Goal: Transaction & Acquisition: Purchase product/service

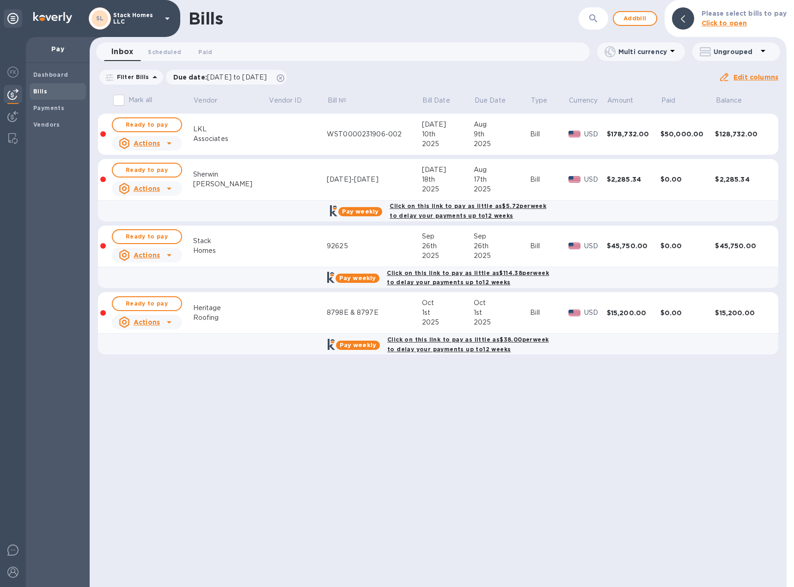
click at [297, 316] on td at bounding box center [298, 313] width 58 height 42
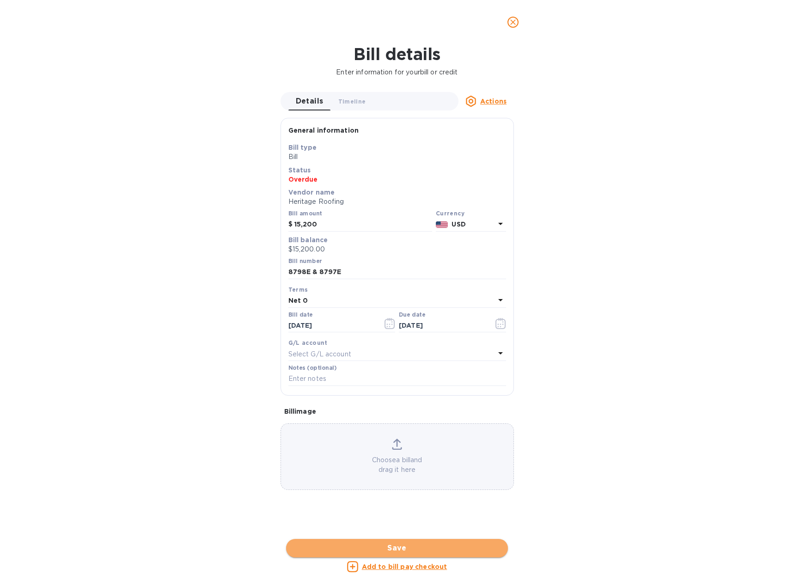
click at [360, 542] on button "Save" at bounding box center [397, 548] width 222 height 18
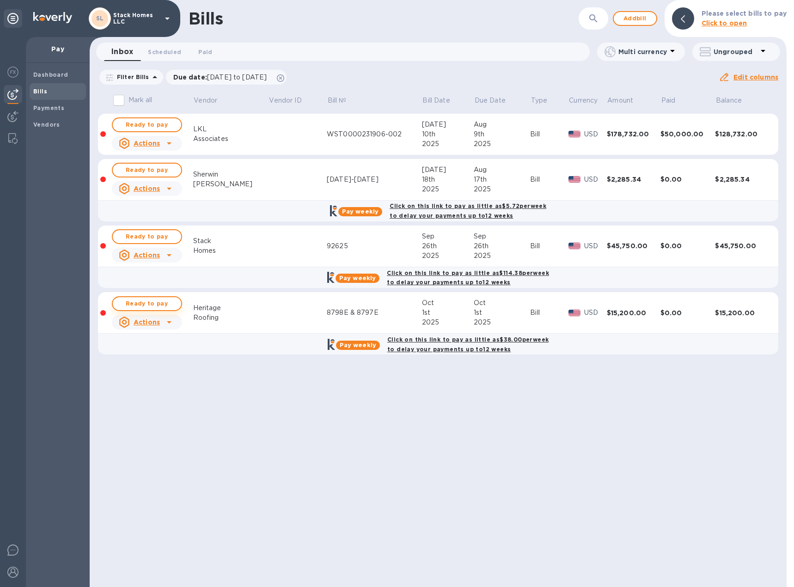
click at [144, 305] on span "Ready to pay" at bounding box center [147, 303] width 54 height 11
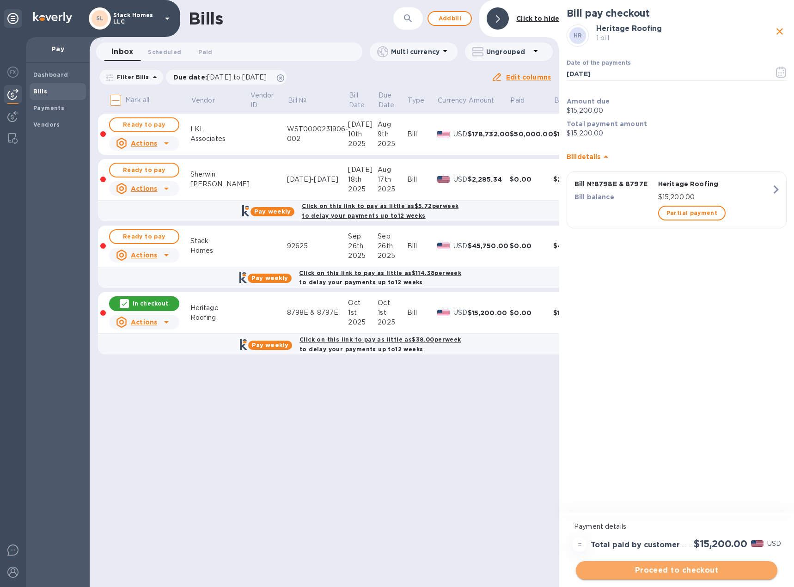
click at [688, 571] on span "Proceed to checkout" at bounding box center [676, 570] width 187 height 11
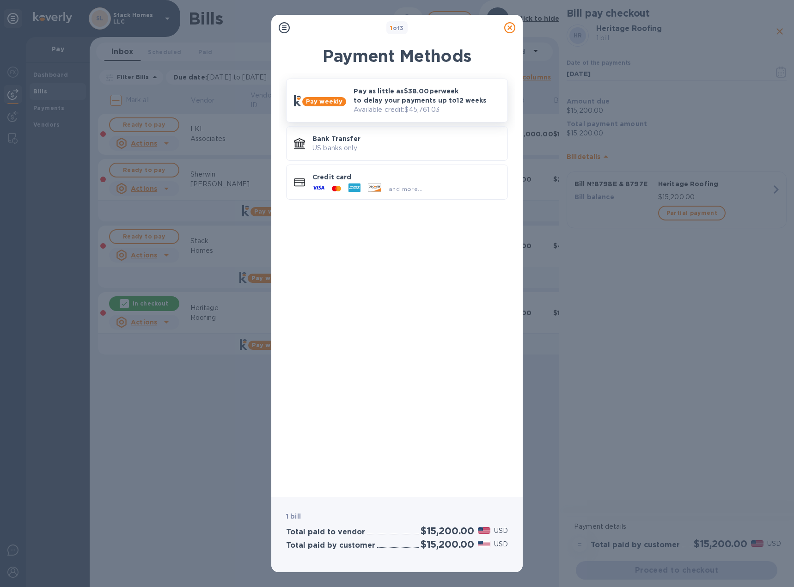
click at [369, 89] on p "Pay as little as $38.00 per week to delay your payments up to 12 weeks" at bounding box center [427, 95] width 147 height 18
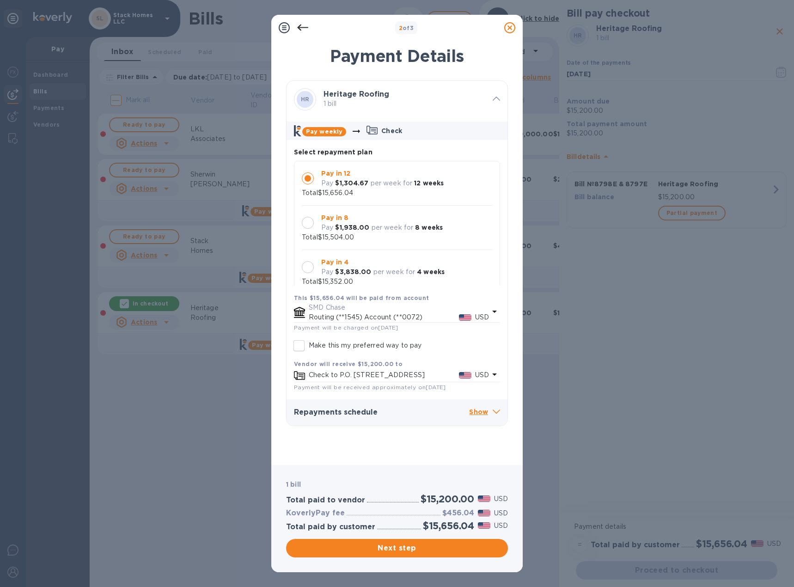
click at [303, 223] on div at bounding box center [308, 223] width 12 height 12
click at [306, 270] on div at bounding box center [308, 267] width 12 height 12
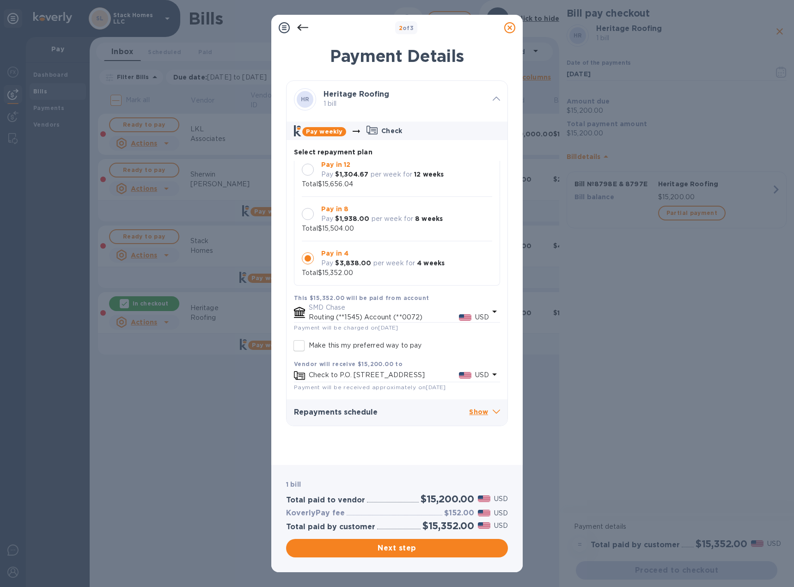
click at [311, 212] on div at bounding box center [308, 214] width 12 height 12
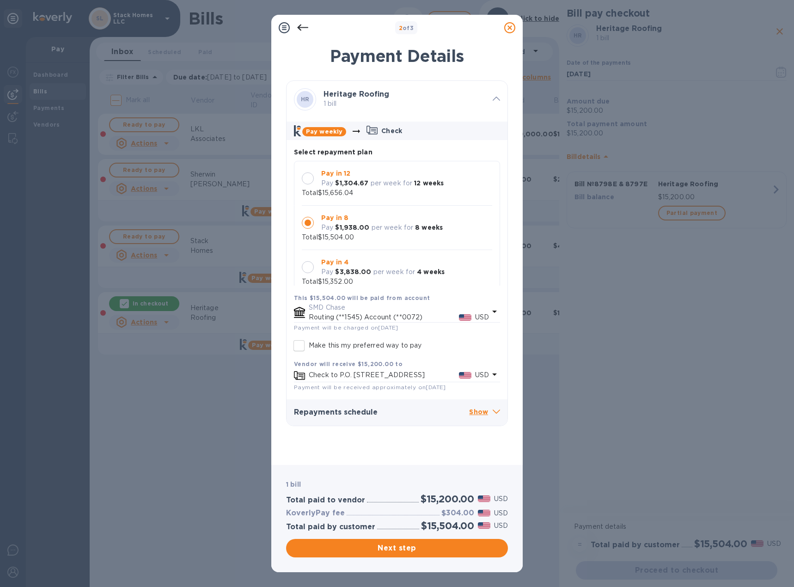
click at [308, 179] on div at bounding box center [308, 178] width 12 height 12
click at [304, 223] on div at bounding box center [308, 223] width 12 height 12
click at [304, 268] on div at bounding box center [308, 267] width 12 height 12
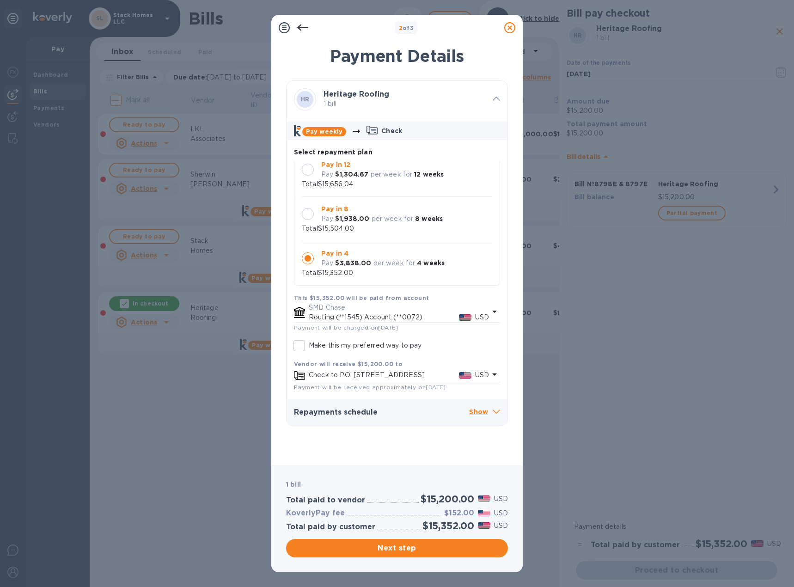
click at [306, 213] on div at bounding box center [308, 214] width 12 height 12
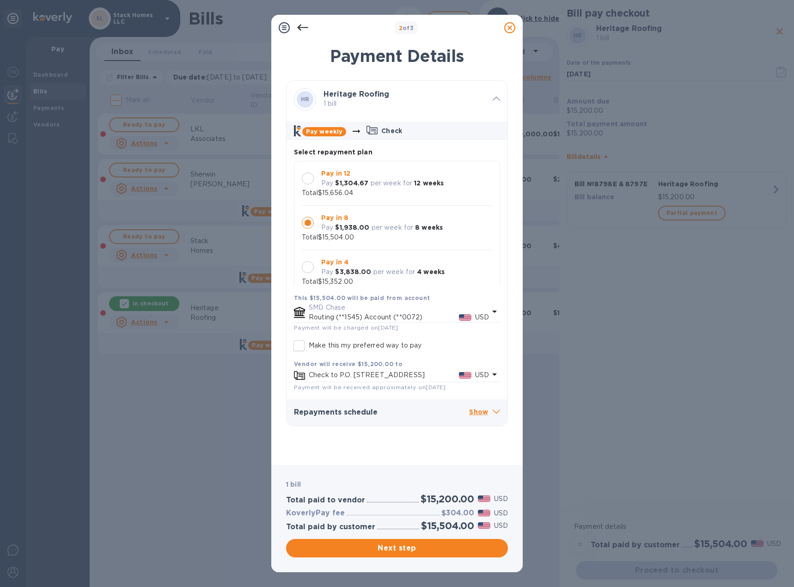
click at [309, 175] on div at bounding box center [308, 178] width 12 height 12
click at [425, 551] on span "Next step" at bounding box center [396, 548] width 207 height 11
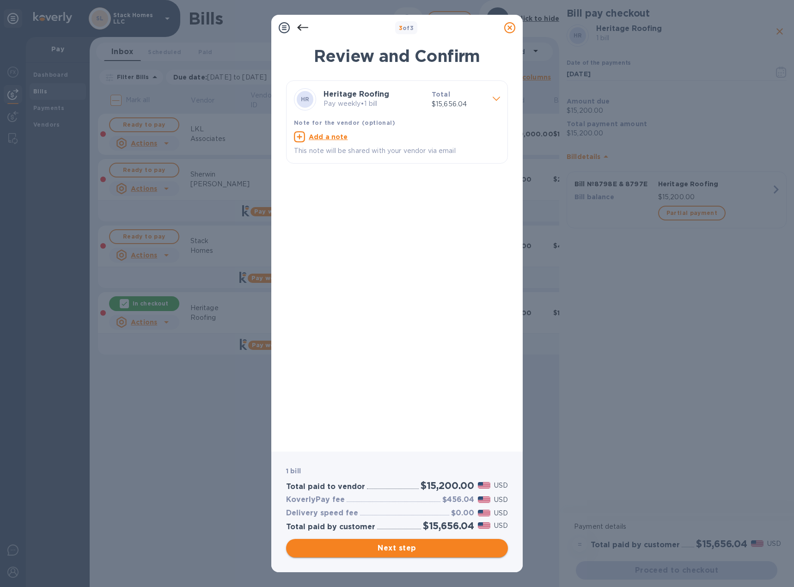
click at [425, 551] on span "Next step" at bounding box center [396, 548] width 207 height 11
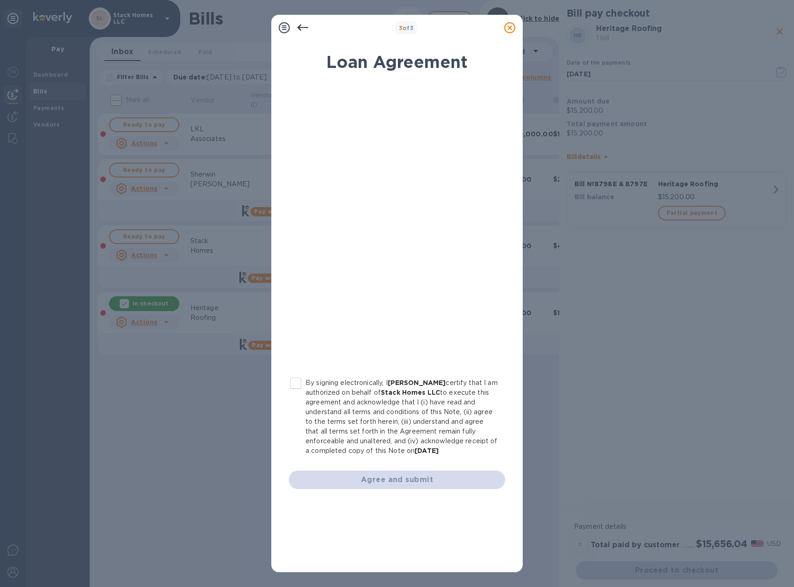
click at [297, 382] on input "By signing electronically, I [PERSON_NAME] certify that I am authorized on beha…" at bounding box center [295, 382] width 19 height 19
checkbox input "true"
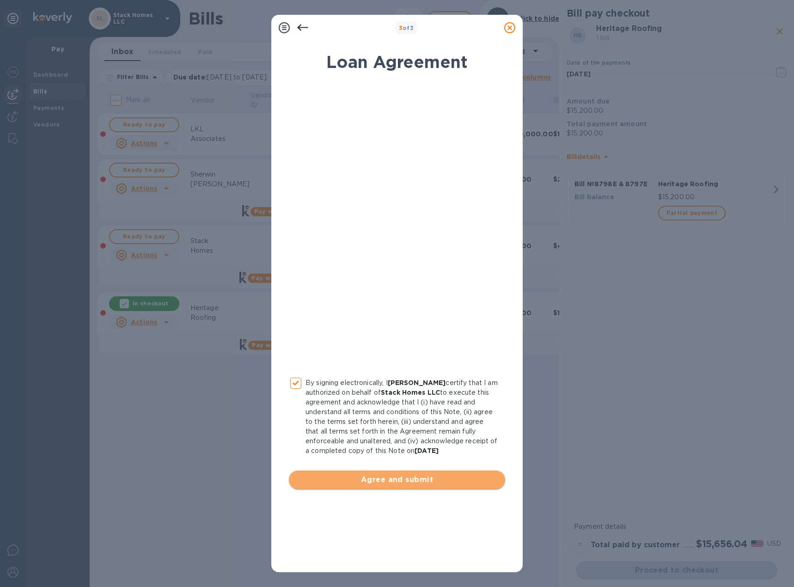
click at [386, 482] on span "Agree and submit" at bounding box center [396, 479] width 201 height 11
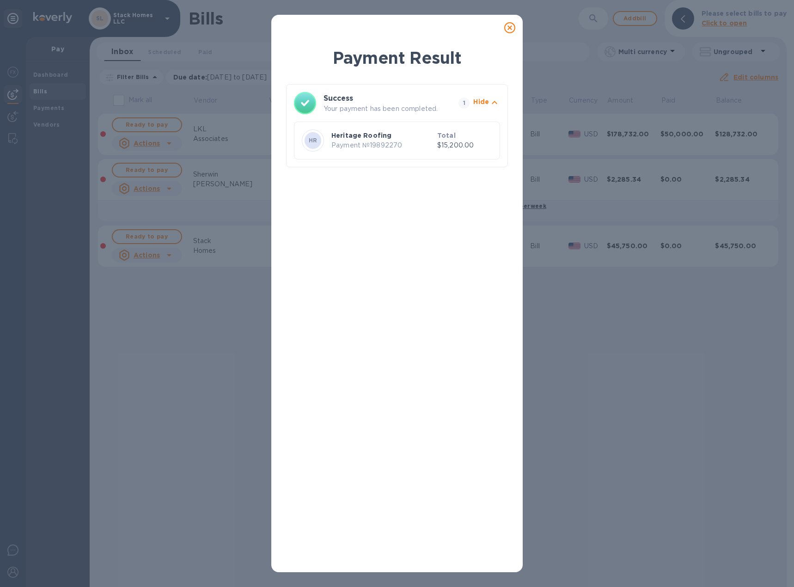
click at [513, 28] on icon at bounding box center [509, 27] width 11 height 11
